Goal: Task Accomplishment & Management: Complete application form

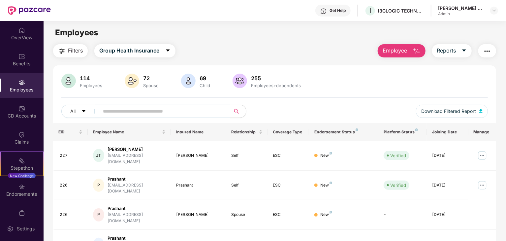
click at [406, 51] on span "Employee" at bounding box center [394, 50] width 25 height 8
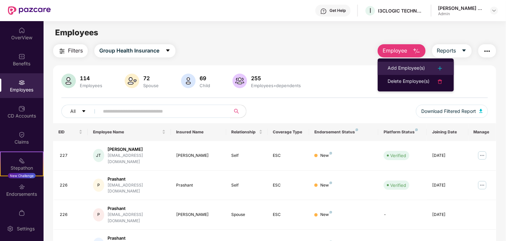
click at [404, 69] on div "Add Employee(s)" at bounding box center [405, 68] width 37 height 8
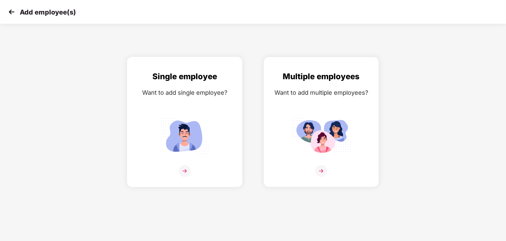
click at [183, 171] on img at bounding box center [185, 171] width 12 height 12
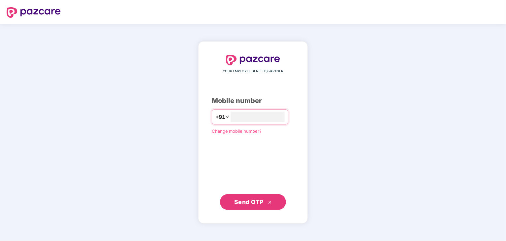
type input "**********"
